Goal: Information Seeking & Learning: Learn about a topic

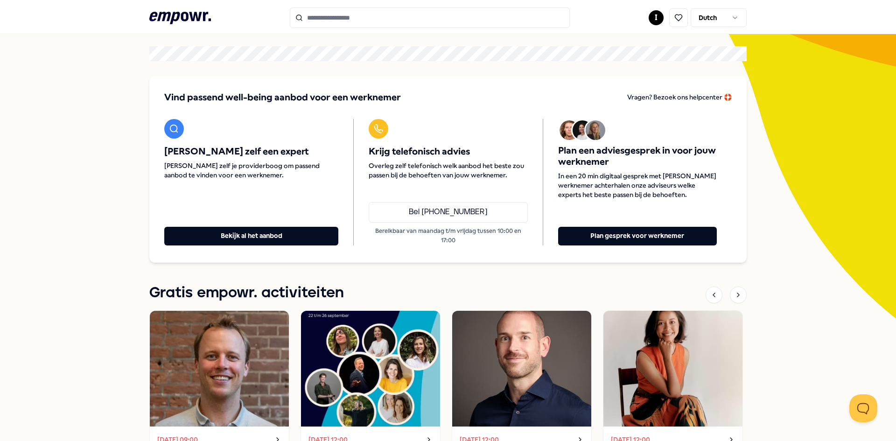
scroll to position [20, 0]
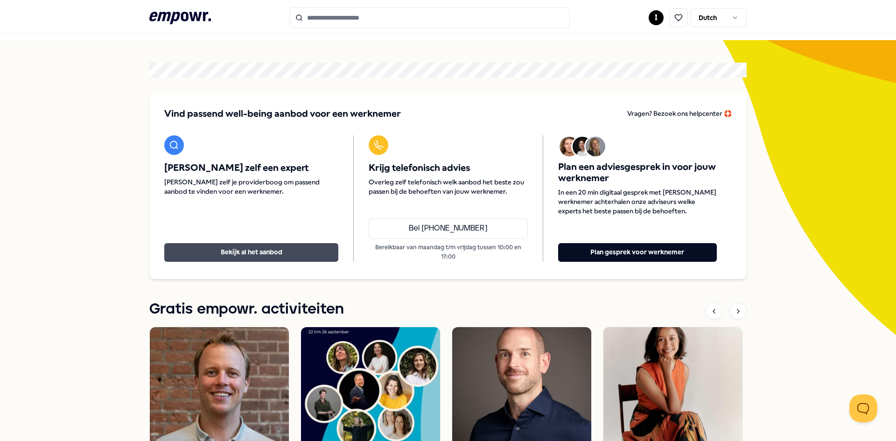
click at [226, 253] on button "Bekijk al het aanbod" at bounding box center [251, 252] width 174 height 19
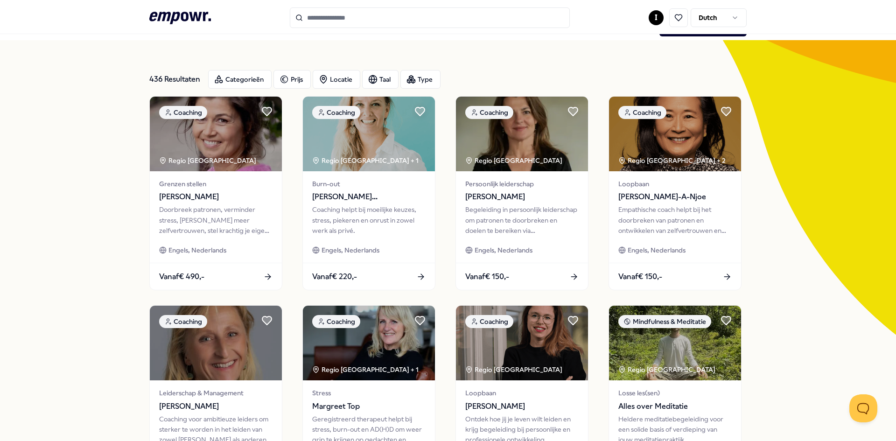
click at [237, 69] on div "436 Resultaten Categorieën Prijs Locatie Taal Type" at bounding box center [448, 80] width 598 height 34
click at [235, 84] on div "Categorieën" at bounding box center [239, 79] width 63 height 19
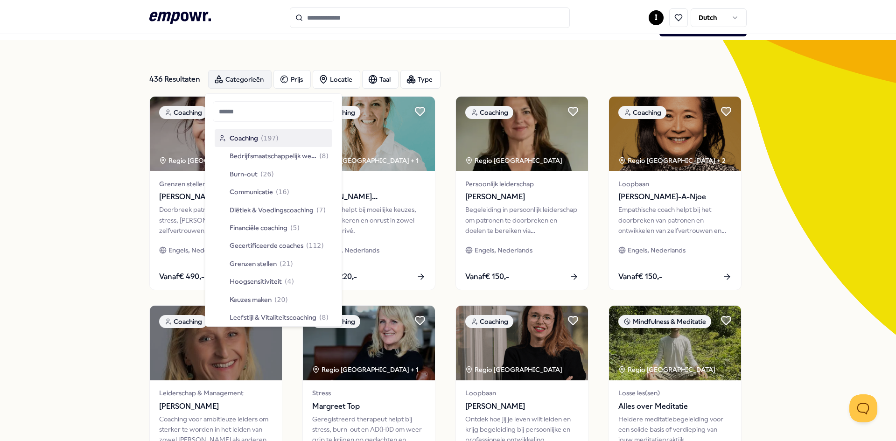
click at [234, 89] on div "Categorieën" at bounding box center [239, 79] width 63 height 19
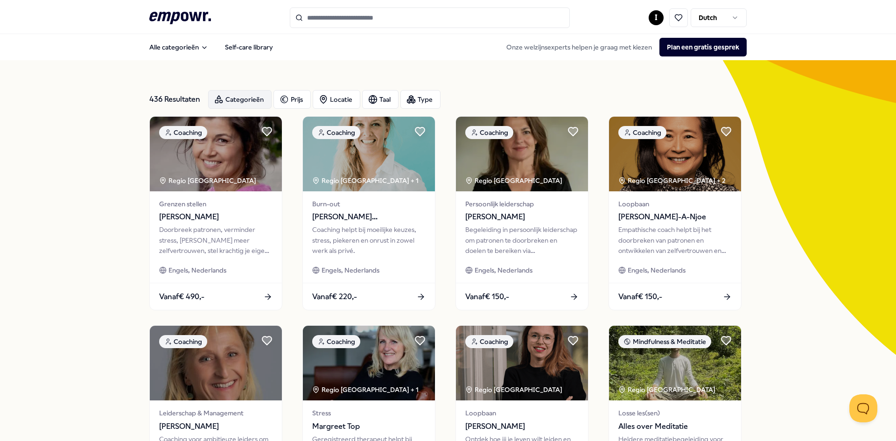
click at [239, 103] on div "Categorieën" at bounding box center [239, 99] width 63 height 19
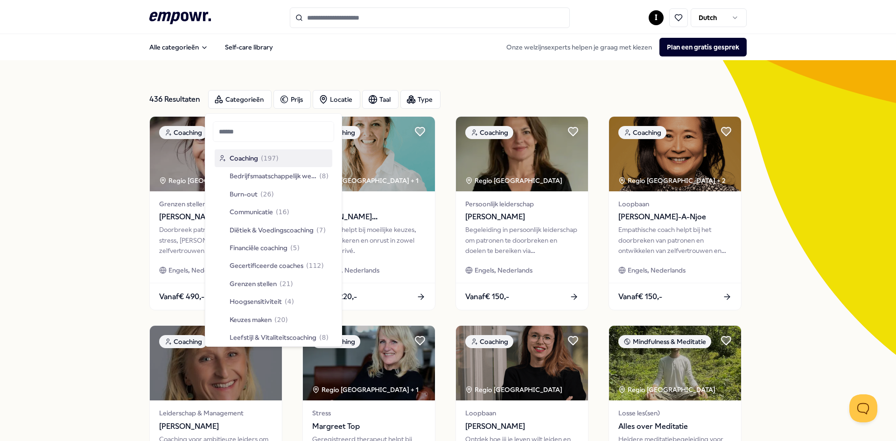
click at [250, 158] on span "Coaching" at bounding box center [244, 158] width 28 height 10
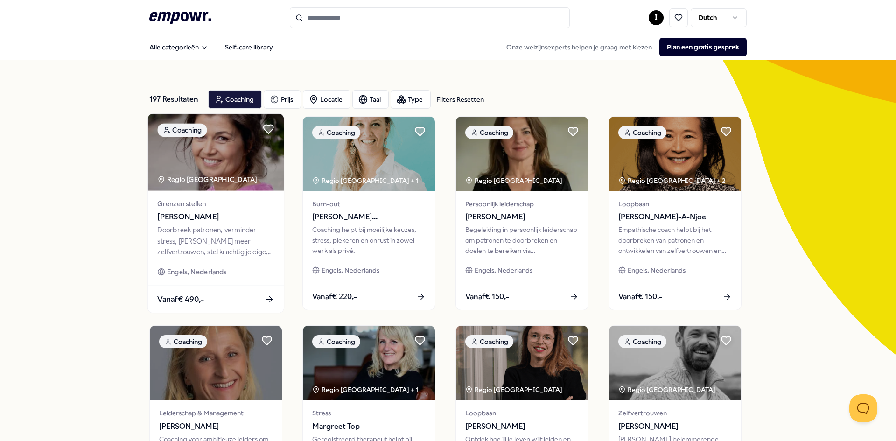
click at [265, 301] on icon at bounding box center [270, 300] width 10 height 10
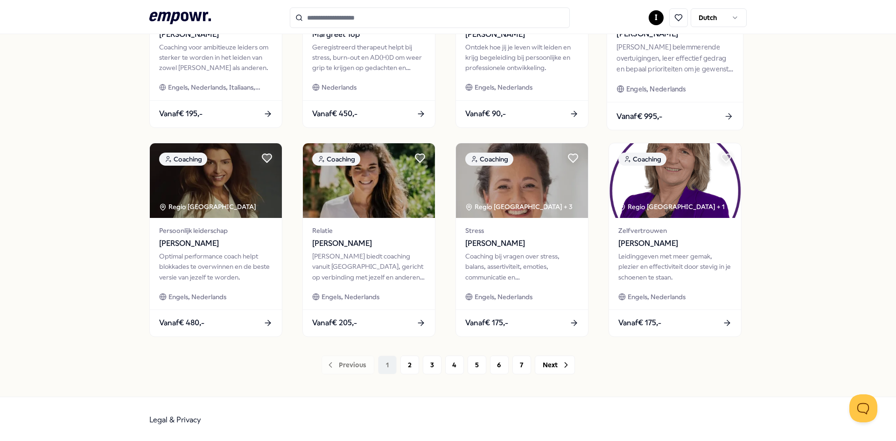
scroll to position [394, 0]
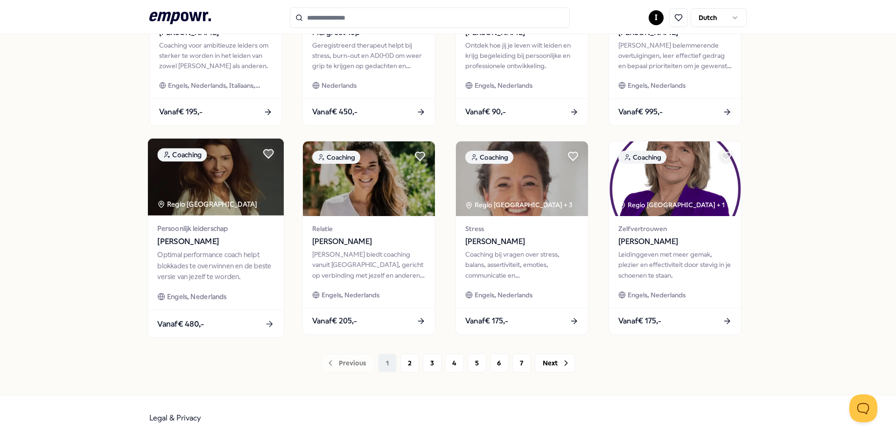
click at [211, 318] on div "Vanaf € 480,-" at bounding box center [216, 324] width 136 height 28
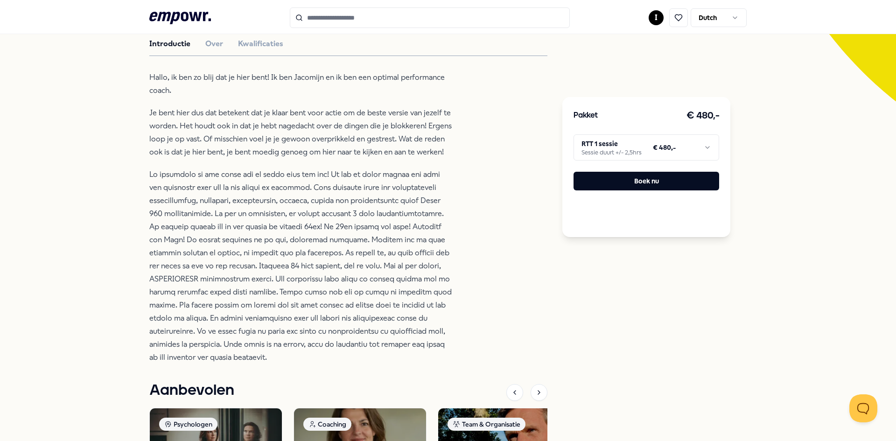
scroll to position [247, 0]
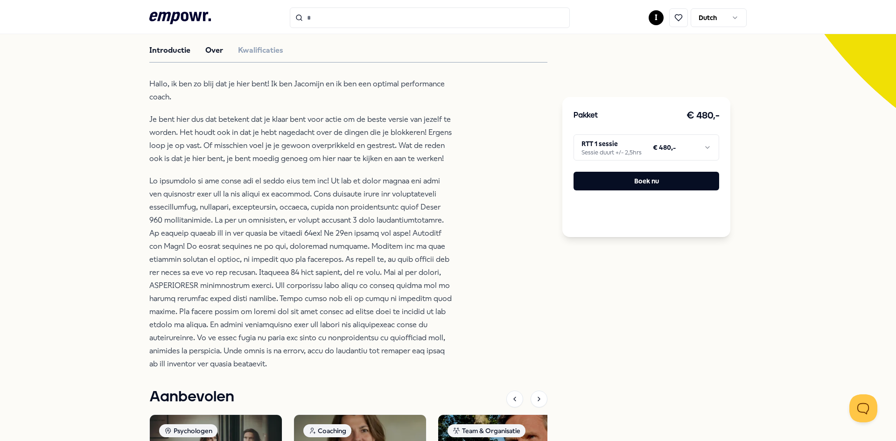
click at [205, 50] on button "Over" at bounding box center [214, 50] width 18 height 12
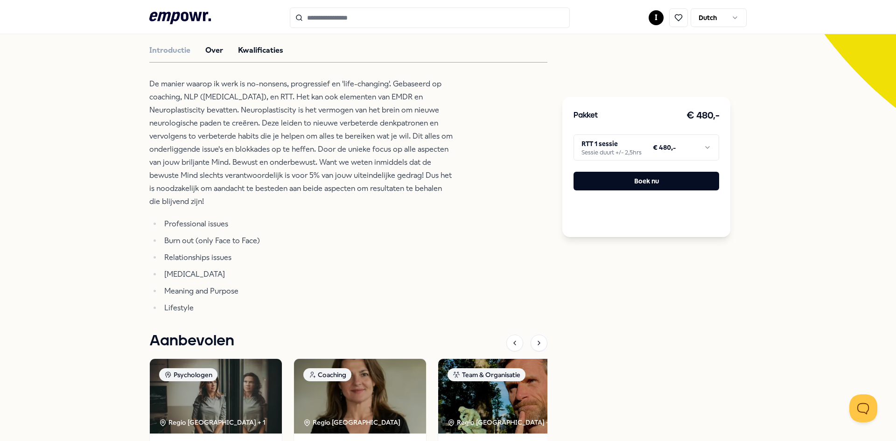
click at [249, 49] on button "Kwalificaties" at bounding box center [260, 50] width 45 height 12
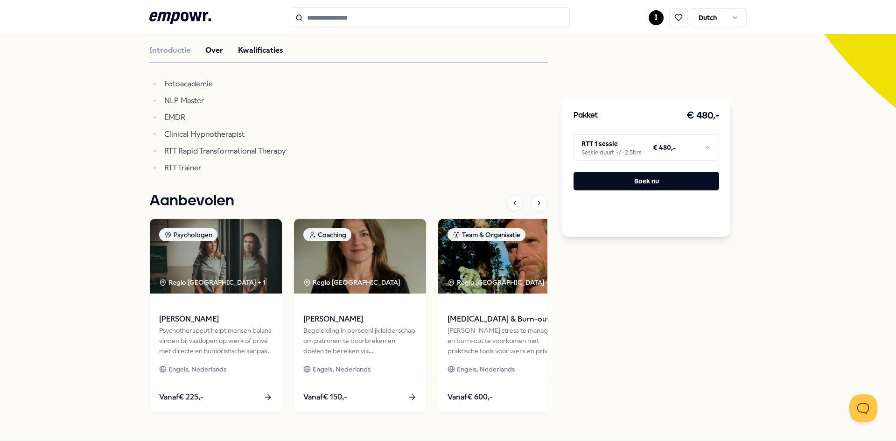
click at [208, 49] on button "Over" at bounding box center [214, 50] width 18 height 12
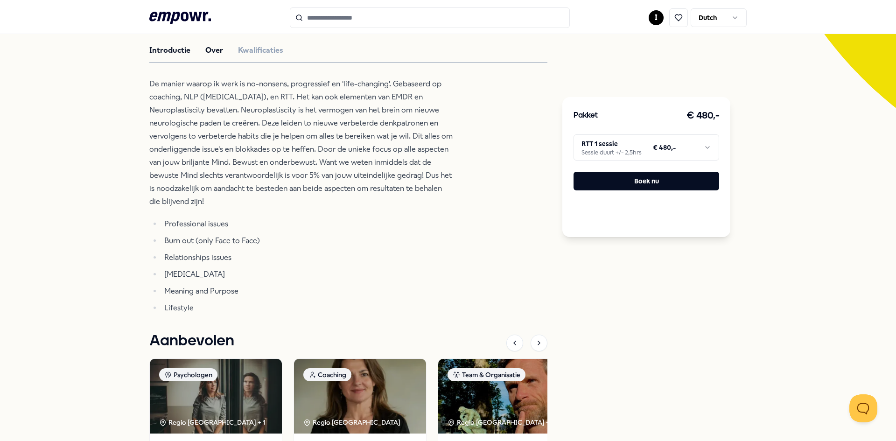
click at [181, 49] on button "Introductie" at bounding box center [169, 50] width 41 height 12
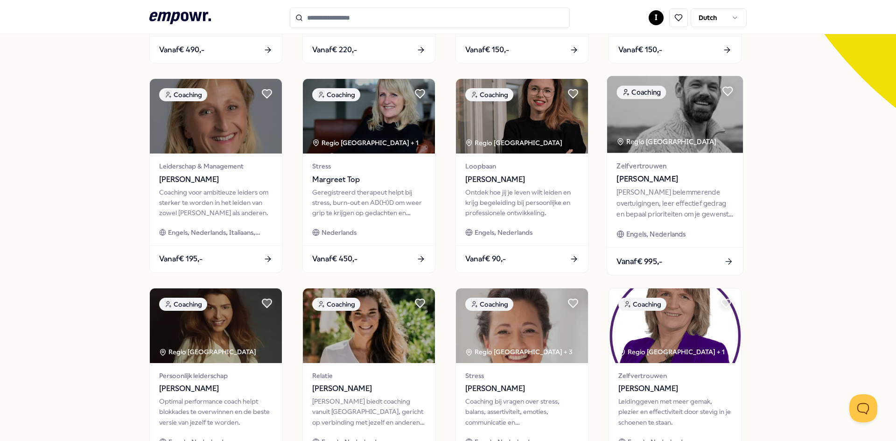
click at [639, 258] on span "Vanaf € 995,-" at bounding box center [640, 261] width 46 height 12
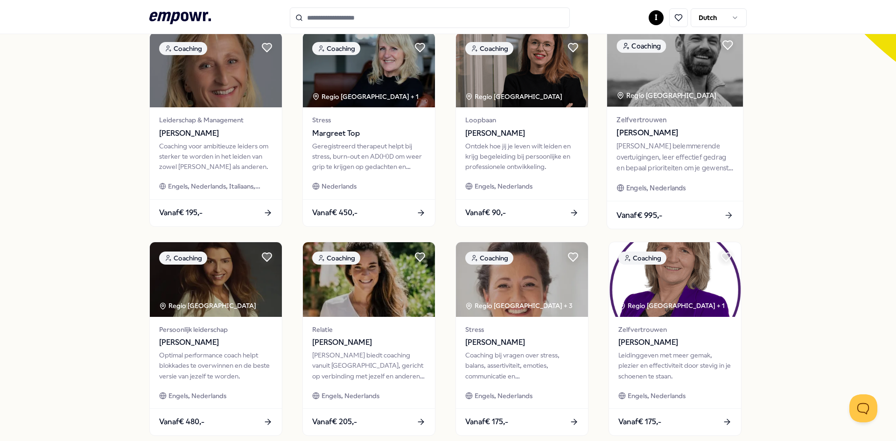
scroll to position [340, 0]
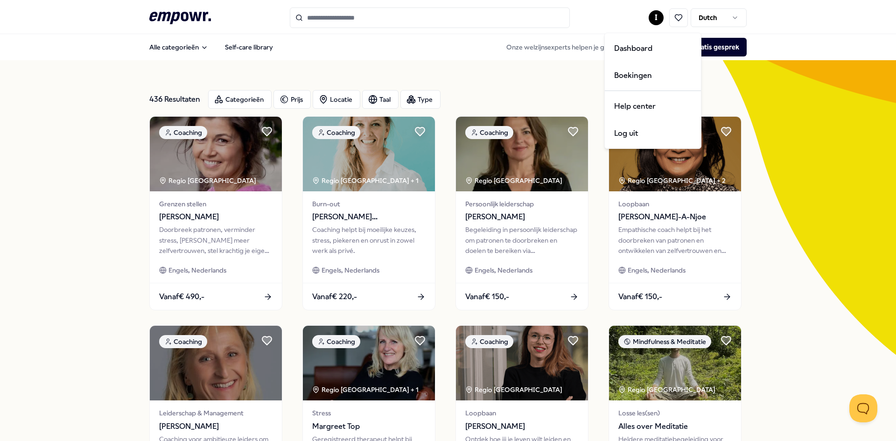
click at [659, 16] on html ".empowr-logo_svg__cls-1{fill:#03032f} I Dutch Alle categorieën Self-care librar…" at bounding box center [448, 220] width 896 height 441
click at [637, 50] on div "Dashboard" at bounding box center [653, 48] width 92 height 27
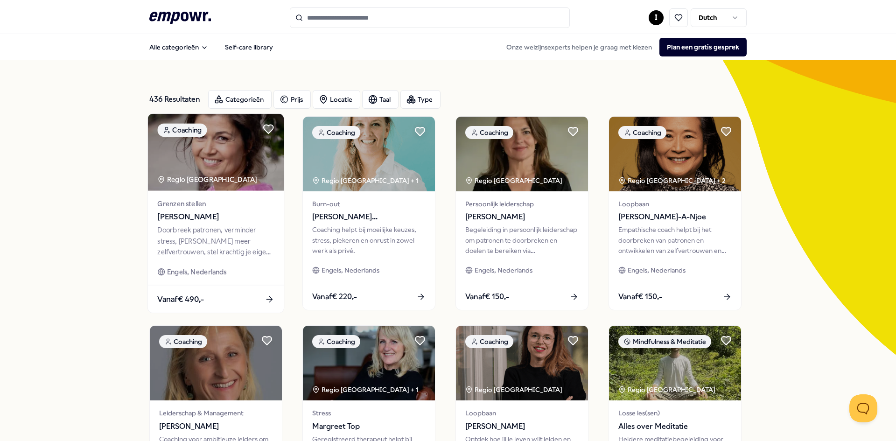
click at [217, 160] on img at bounding box center [216, 152] width 136 height 77
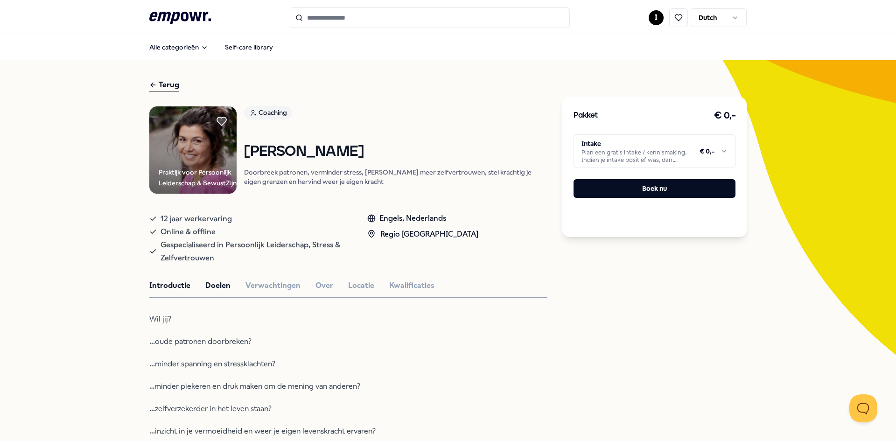
click at [211, 292] on button "Doelen" at bounding box center [217, 286] width 25 height 12
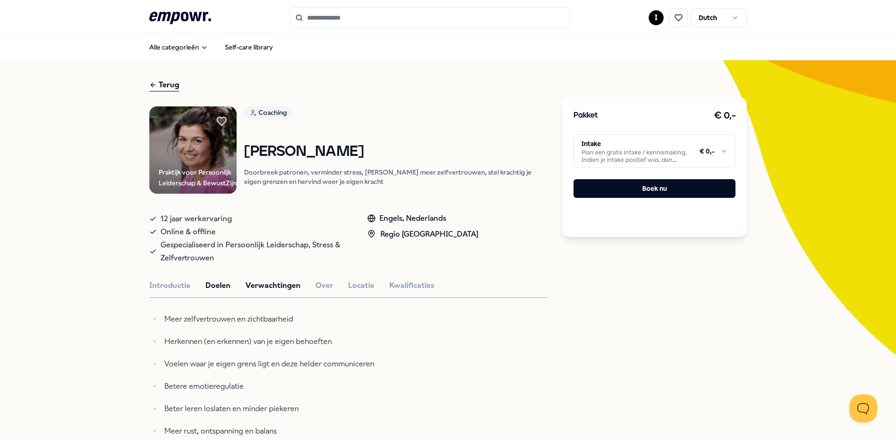
click at [267, 292] on button "Verwachtingen" at bounding box center [273, 286] width 55 height 12
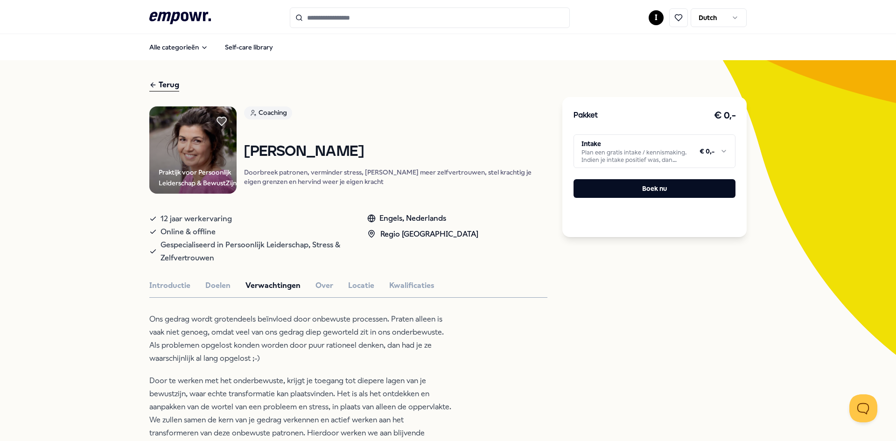
scroll to position [47, 0]
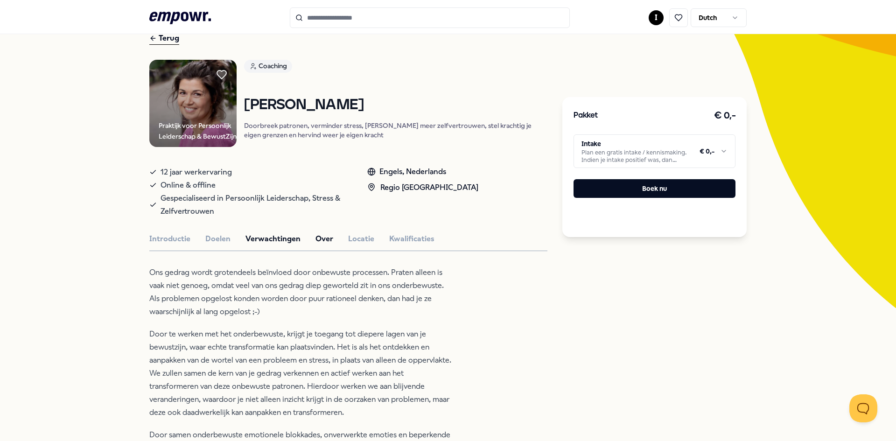
click at [322, 245] on button "Over" at bounding box center [325, 239] width 18 height 12
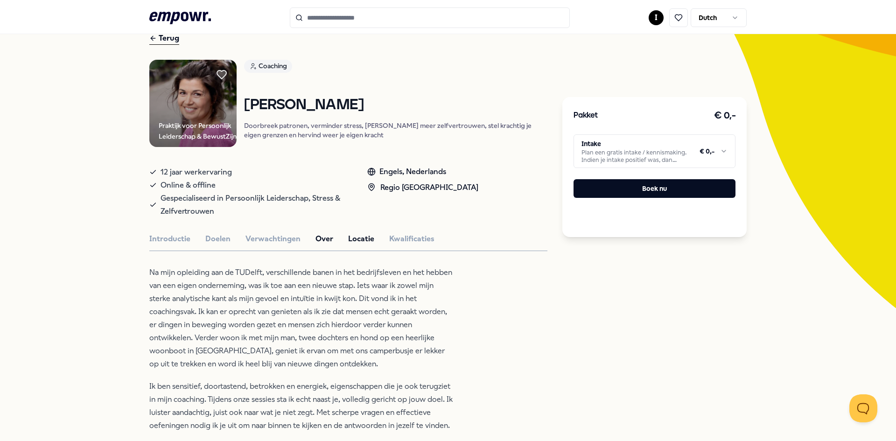
click at [354, 244] on button "Locatie" at bounding box center [361, 239] width 26 height 12
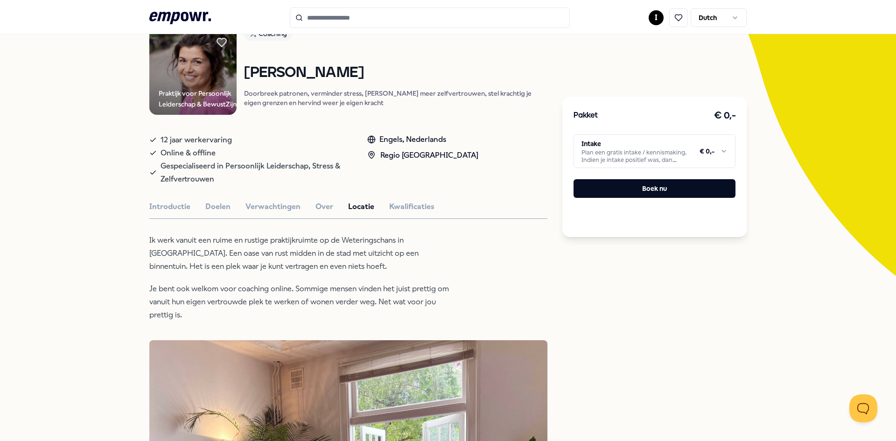
scroll to position [0, 0]
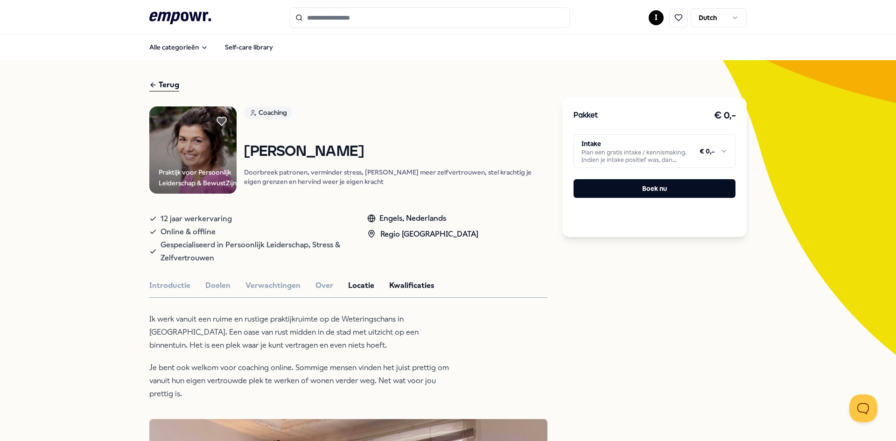
click at [404, 292] on button "Kwalificaties" at bounding box center [411, 286] width 45 height 12
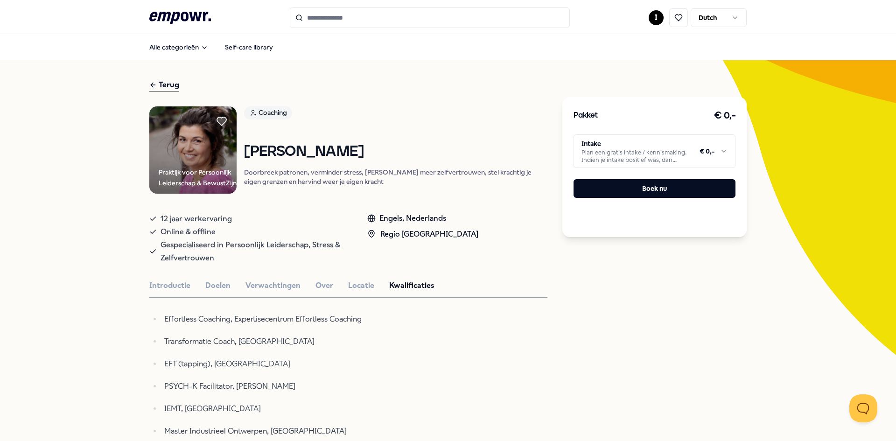
click at [168, 15] on icon ".empowr-logo_svg__cls-1{fill:#03032f}" at bounding box center [180, 17] width 62 height 17
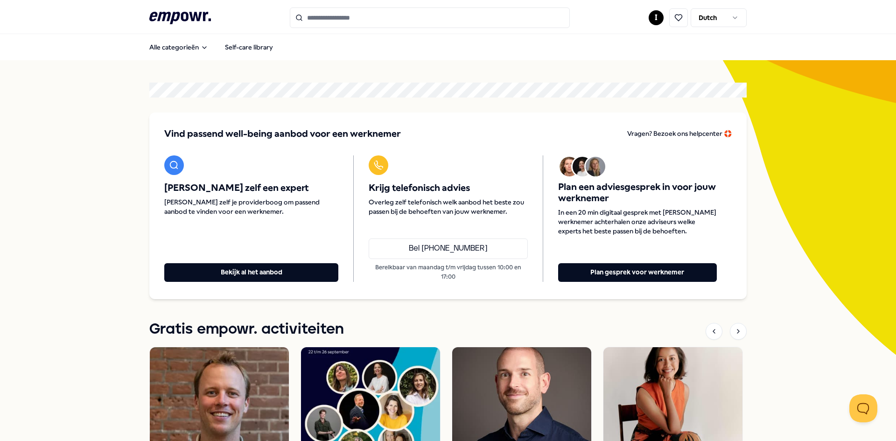
click at [169, 10] on icon ".empowr-logo_svg__cls-1{fill:#03032f}" at bounding box center [180, 17] width 62 height 17
click at [256, 272] on button "Bekijk al het aanbod" at bounding box center [251, 272] width 174 height 19
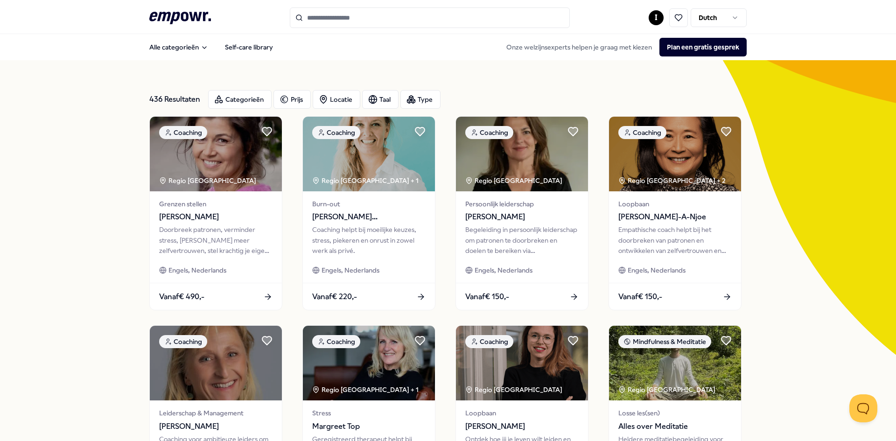
click at [174, 23] on icon ".empowr-logo_svg__cls-1{fill:#03032f}" at bounding box center [180, 17] width 62 height 17
